Goal: Understand process/instructions: Learn how to perform a task or action

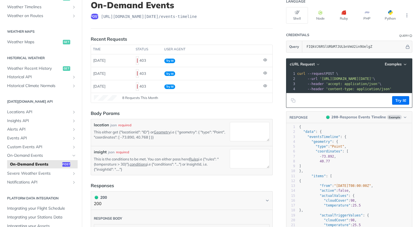
scroll to position [7, 0]
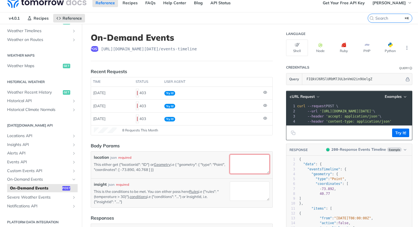
click at [237, 165] on textarea "location" at bounding box center [250, 163] width 40 height 19
click at [201, 152] on div "location json required This either get {"locationId": "ID"} or Geometry i.e { "…" at bounding box center [181, 165] width 181 height 27
drag, startPoint x: 238, startPoint y: 179, endPoint x: 245, endPoint y: 169, distance: 11.8
click at [238, 179] on div "insight json required This is the conditions to be met. You can either pass her…" at bounding box center [181, 192] width 181 height 29
click at [245, 169] on textarea "location" at bounding box center [250, 163] width 40 height 19
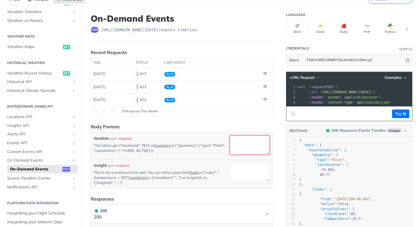
scroll to position [58, 0]
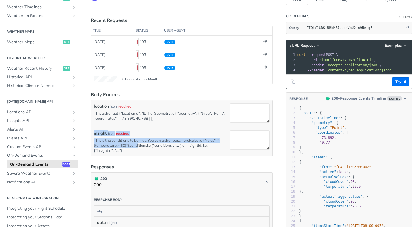
drag, startPoint x: 139, startPoint y: 147, endPoint x: 90, endPoint y: 129, distance: 51.9
click at [90, 129] on article "On-Demand Events post https://api.tomorrow.io/v4 /events-timeline Recent Reques…" at bounding box center [182, 166] width 200 height 386
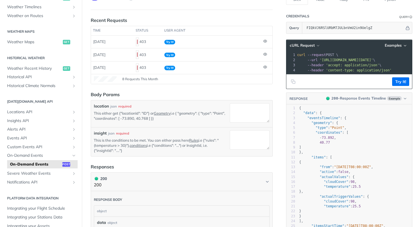
click at [127, 152] on p "This is the conditions to be met. You can either pass here Rules i.e {"rules": …" at bounding box center [161, 146] width 134 height 16
drag, startPoint x: 135, startPoint y: 153, endPoint x: 94, endPoint y: 134, distance: 45.9
click at [94, 134] on div "insight json required This is the conditions to be met. You can either pass her…" at bounding box center [181, 141] width 181 height 29
click at [138, 157] on article "On-Demand Events post https://api.tomorrow.io/v4 /events-timeline Recent Reques…" at bounding box center [182, 166] width 200 height 386
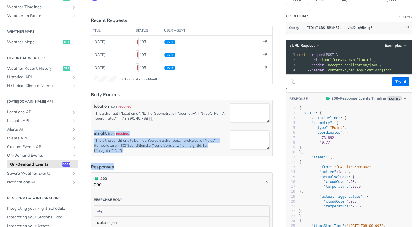
drag, startPoint x: 137, startPoint y: 155, endPoint x: 92, endPoint y: 133, distance: 50.5
click at [92, 133] on article "On-Demand Events post https://api.tomorrow.io/v4 /events-timeline Recent Reques…" at bounding box center [182, 166] width 200 height 386
click at [90, 139] on article "On-Demand Events post https://api.tomorrow.io/v4 /events-timeline Recent Reques…" at bounding box center [182, 166] width 200 height 386
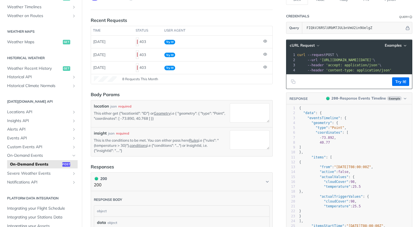
drag, startPoint x: 124, startPoint y: 150, endPoint x: 91, endPoint y: 135, distance: 36.2
click at [91, 134] on div "insight json required This is the conditions to be met. You can either pass her…" at bounding box center [181, 141] width 181 height 29
click at [91, 135] on div "insight json required This is the conditions to be met. You can either pass her…" at bounding box center [181, 141] width 181 height 29
click at [240, 114] on textarea "location" at bounding box center [250, 112] width 40 height 19
paste textarea "66729fe3c901280299cd686a"
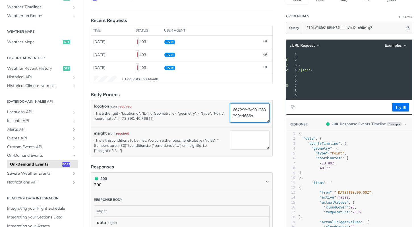
scroll to position [0, 0]
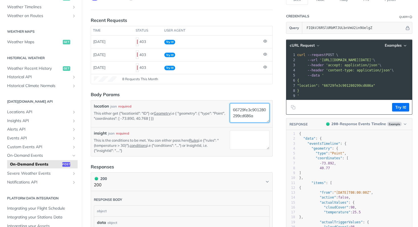
type textarea "66729fe3c901280299cd686a"
click at [241, 142] on textarea "insight" at bounding box center [250, 139] width 40 height 19
paste textarea "15e42ea6-9bae-4d3b-92f9-b1436c25b976"
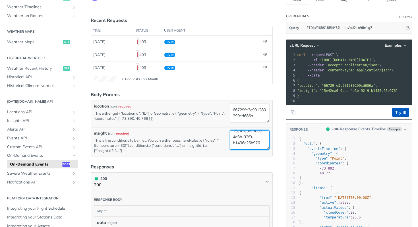
type textarea "15e42ea6-9bae-4d3b-92f9-b1436c25b976"
click at [392, 117] on button "Try It!" at bounding box center [400, 112] width 17 height 9
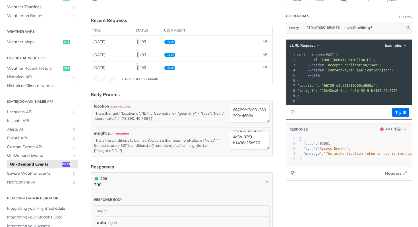
click at [317, 49] on header "cURL Request Examples" at bounding box center [349, 45] width 126 height 11
click at [316, 46] on icon "button" at bounding box center [318, 46] width 4 height 4
click at [342, 78] on pre "{" at bounding box center [396, 80] width 201 height 5
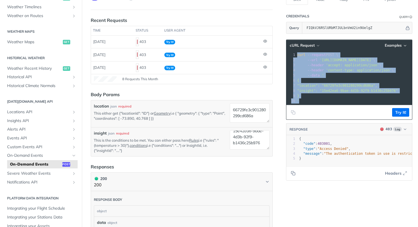
copy div "curl --request POST \ 2 --url 'https://api.tomorrow.io/v4/events-timeline?apike…"
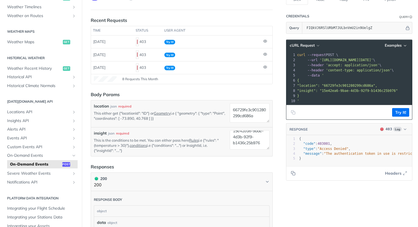
click at [346, 100] on pre "'" at bounding box center [396, 100] width 201 height 5
click at [320, 135] on header "RESPONSE 403 Log" at bounding box center [349, 129] width 126 height 12
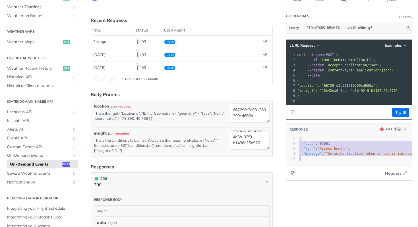
type textarea "{ "code": 403001, "type": "Access Denied", "message": "The authentication token…"
drag, startPoint x: 303, startPoint y: 162, endPoint x: 294, endPoint y: 143, distance: 21.5
click at [293, 142] on div "x 1 { 2 "code" : 403001 , 3 "type" : "Access Denied" , 4 "message" : "The authe…" at bounding box center [356, 157] width 140 height 45
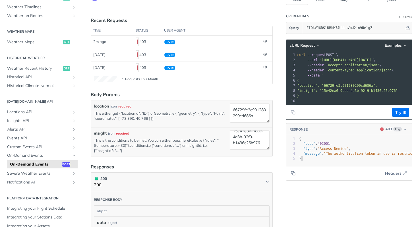
click at [327, 160] on pre "}" at bounding box center [404, 158] width 212 height 5
type textarea "{ "code": 403001, "type": "Access Denied", "message": "The authentication token…"
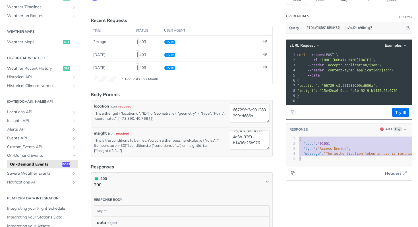
drag, startPoint x: 308, startPoint y: 160, endPoint x: 294, endPoint y: 143, distance: 22.3
click at [298, 143] on div "1 { 2 "code" : 403001 , 3 "type" : "Access Denied" , 4 "message" : "The authent…" at bounding box center [404, 149] width 212 height 24
click at [342, 196] on div "Language Shell Node Ruby PHP Python Credentials Query Query FIQkVJ6RSlURbM7JULb…" at bounding box center [350, 166] width 137 height 386
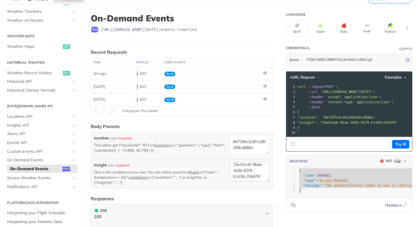
scroll to position [12, 0]
click at [242, 177] on textarea "15e42ea6-9bae-4d3b-92f9-b1436c25b976" at bounding box center [250, 171] width 40 height 19
click at [254, 176] on textarea "15e42ea6-9bae-4d3b-92f9-b1436c25b976" at bounding box center [250, 171] width 40 height 19
click at [326, 224] on div "Language Shell Node Ruby PHP Python Credentials Query Query FIQkVJ6RSlURbM7JULb…" at bounding box center [350, 198] width 137 height 386
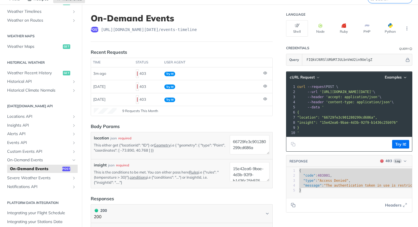
click at [328, 218] on section "cURL Request Examples xxxxxxxxxx 10 1 curl --request POST \ 2 --url 'https://ap…" at bounding box center [349, 142] width 126 height 152
click at [314, 151] on footer "Try It!" at bounding box center [349, 144] width 126 height 15
click at [313, 160] on header "RESPONSE 403 Log" at bounding box center [349, 161] width 126 height 12
click at [312, 183] on span ""type" : "Access Denied" ," at bounding box center [324, 181] width 51 height 4
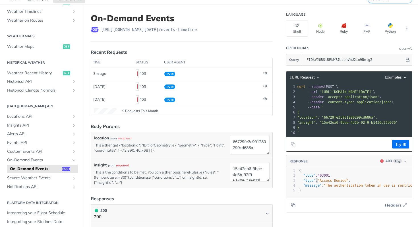
click at [321, 163] on header "RESPONSE 403 Log" at bounding box center [349, 161] width 126 height 12
click at [350, 115] on pre ""location": "66729fe3c901280299cd686a"," at bounding box center [396, 117] width 201 height 5
click at [367, 121] on span ""insight": "15e42ea6-9bae-4d3b-92f9-b1436c25b976"" at bounding box center [347, 123] width 101 height 4
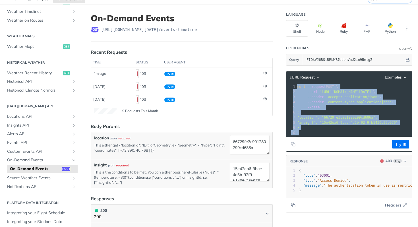
copy div "curl --request POST \ 2 --url 'https://api.tomorrow.io/v4/events-timeline?apike…"
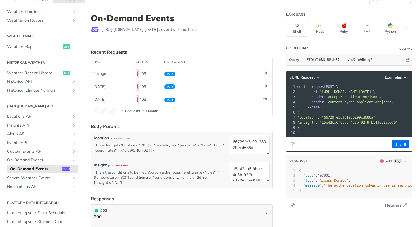
click at [111, 199] on div "Responses" at bounding box center [102, 198] width 23 height 7
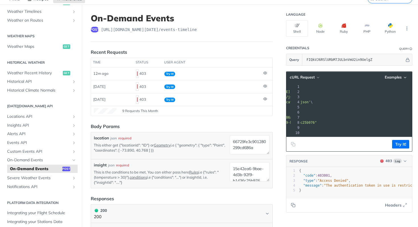
click at [292, 93] on span "'[URL][DOMAIN_NAME][DATE]'" at bounding box center [265, 92] width 53 height 4
copy span "FIQkVJ6RSlURbM7JULbnVmU2in9UelgZ"
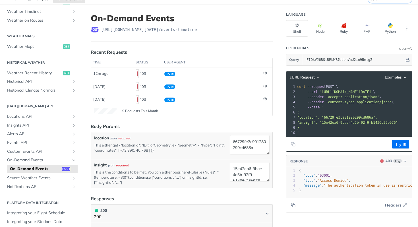
scroll to position [0, 42]
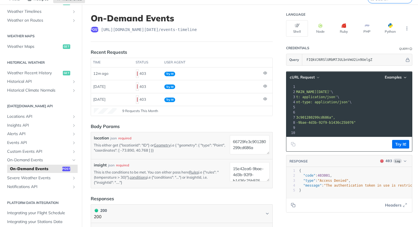
click at [173, 28] on span "https://api.tomorrow.io/v4 /events-timeline" at bounding box center [149, 30] width 96 height 6
drag, startPoint x: 173, startPoint y: 28, endPoint x: 205, endPoint y: 30, distance: 31.6
click at [204, 30] on div "post https://api.tomorrow.io/v4 /events-timeline" at bounding box center [182, 30] width 182 height 6
click at [204, 39] on header "On-Demand Events post https://api.tomorrow.io/v4 /events-timeline" at bounding box center [182, 27] width 182 height 29
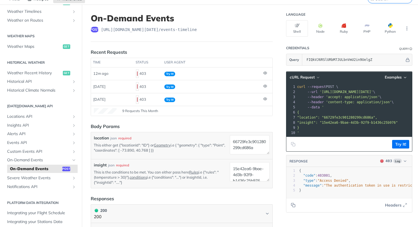
click at [352, 100] on pre "--header 'content-type: application/json' \" at bounding box center [396, 102] width 201 height 5
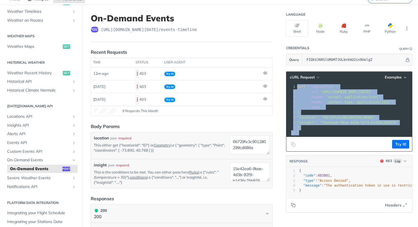
drag, startPoint x: 292, startPoint y: 86, endPoint x: 310, endPoint y: 137, distance: 54.0
click at [310, 137] on div "xxxxxxxxxx 10 1 curl --request POST \ 2 --url 'https://api.tomorrow.io/v4/event…" at bounding box center [349, 109] width 126 height 53
copy div "curl --request POST \ 2 --url 'https://api.tomorrow.io/v4/events-timeline?apike…"
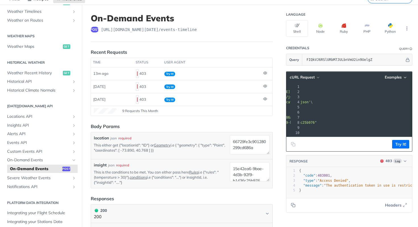
click at [371, 105] on pre "--data '" at bounding box center [315, 107] width 201 height 5
click at [292, 90] on span "'[URL][DOMAIN_NAME][DATE]'" at bounding box center [265, 92] width 53 height 4
copy span "FIQkVJ6RSlURbM7JULbnVmU2in9UelgZ"
click at [51, 144] on span "Events API" at bounding box center [38, 143] width 63 height 6
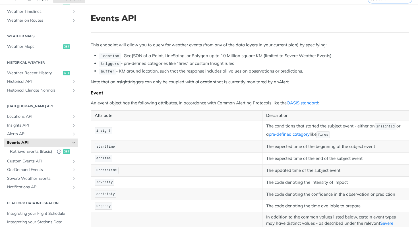
click at [68, 139] on link "Events API" at bounding box center [40, 143] width 73 height 9
click at [69, 145] on link "Events API" at bounding box center [40, 143] width 73 height 9
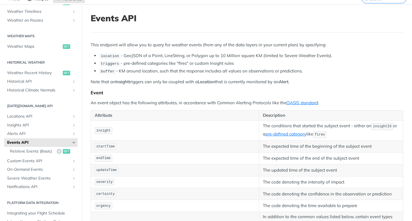
scroll to position [151, 0]
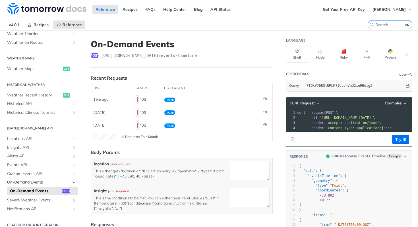
scroll to position [160, 0]
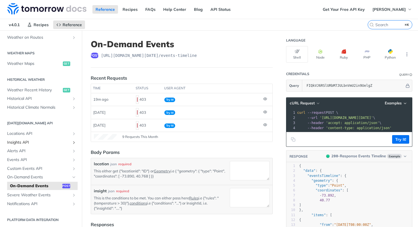
click at [31, 144] on span "Insights API" at bounding box center [38, 143] width 63 height 6
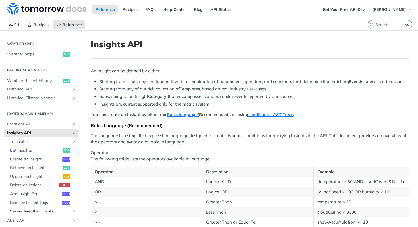
scroll to position [197, 0]
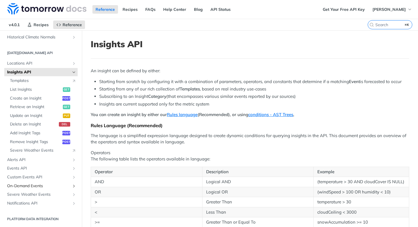
click at [37, 188] on span "On-Demand Events" at bounding box center [38, 186] width 63 height 6
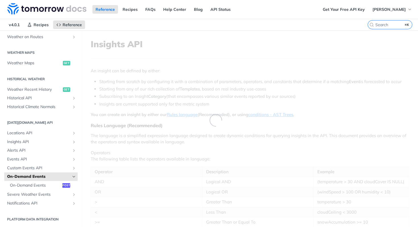
scroll to position [160, 0]
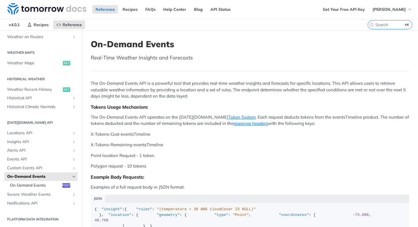
click at [35, 186] on span "On-Demand Events" at bounding box center [35, 186] width 51 height 6
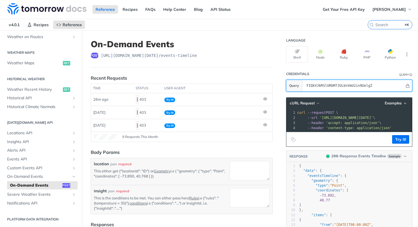
click at [343, 85] on input "FIQkVJ6RSlURbM7JULbnVmU2in9UelgZ" at bounding box center [354, 85] width 101 height 11
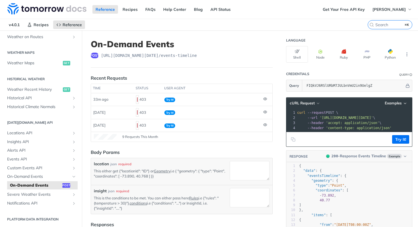
drag, startPoint x: 241, startPoint y: 41, endPoint x: 237, endPoint y: 46, distance: 6.2
click at [241, 44] on h1 "On-Demand Events" at bounding box center [182, 44] width 182 height 10
